Goal: Information Seeking & Learning: Learn about a topic

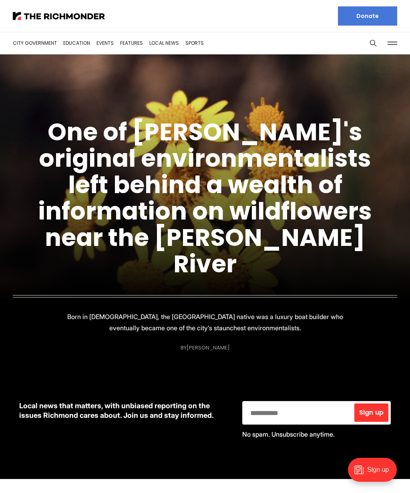
click at [392, 43] on button at bounding box center [392, 43] width 12 height 12
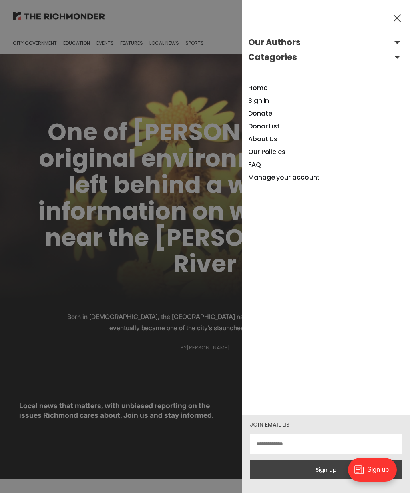
click at [274, 140] on link "About Us" at bounding box center [262, 138] width 29 height 9
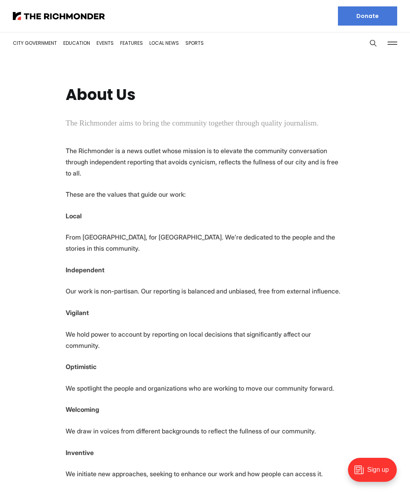
click at [395, 39] on button at bounding box center [392, 43] width 12 height 12
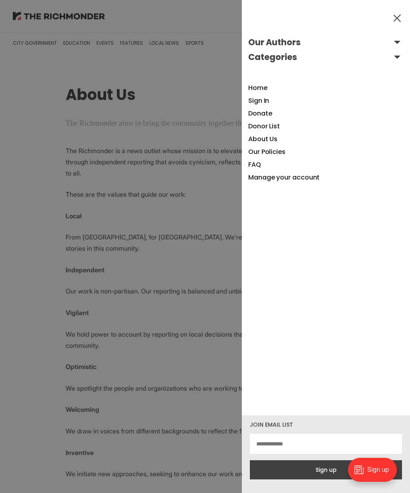
click at [275, 154] on link "Our Policies" at bounding box center [266, 151] width 37 height 9
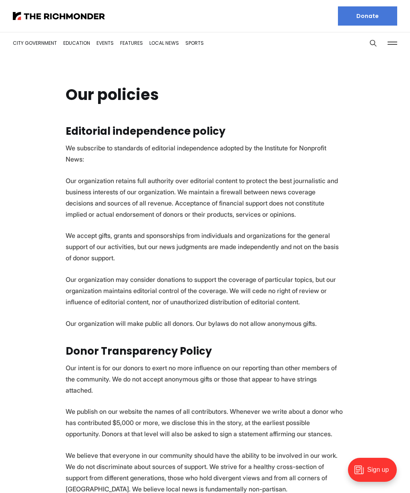
click at [44, 42] on link "City Government" at bounding box center [35, 43] width 44 height 7
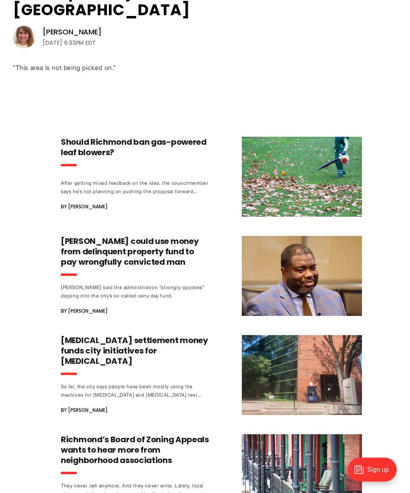
scroll to position [340, 0]
click at [108, 335] on h3 "Opioid settlement money funds city initiatives for harm reduction" at bounding box center [135, 350] width 149 height 31
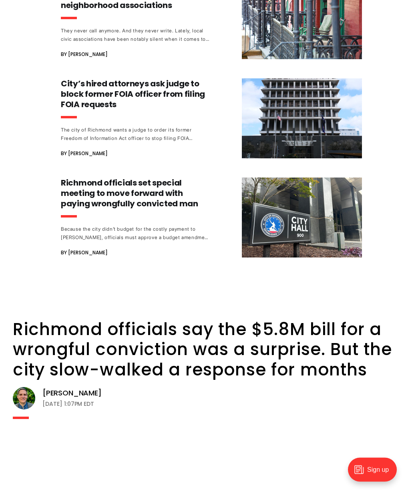
scroll to position [785, 0]
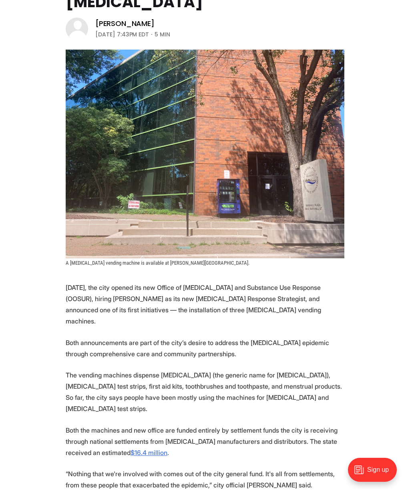
scroll to position [128, 0]
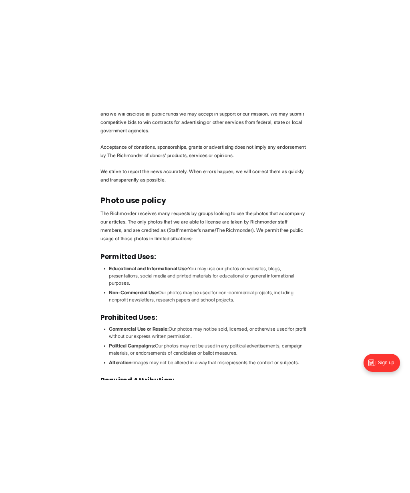
scroll to position [496, 0]
